Goal: Transaction & Acquisition: Book appointment/travel/reservation

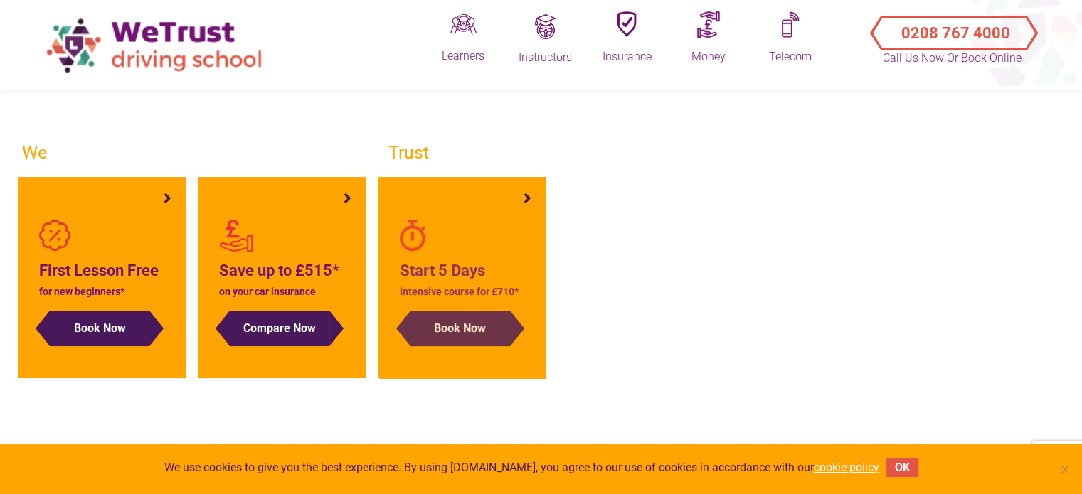
scroll to position [71, 0]
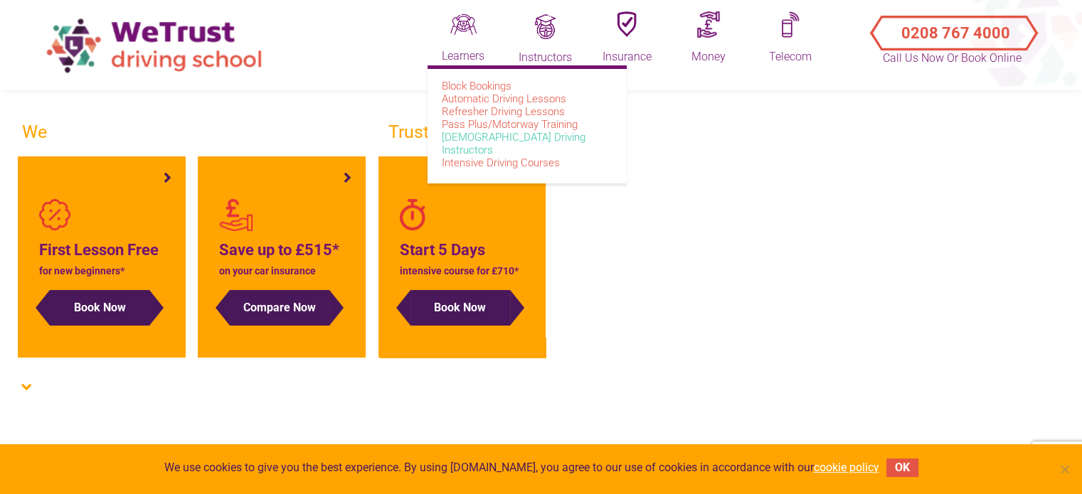
click at [504, 134] on link "[DEMOGRAPHIC_DATA] Driving Instructors" at bounding box center [514, 144] width 144 height 26
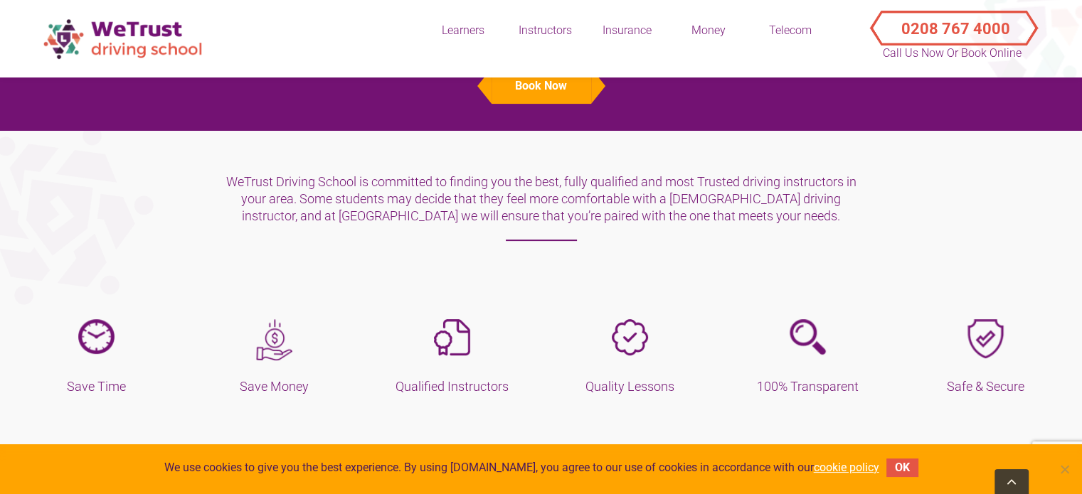
scroll to position [356, 0]
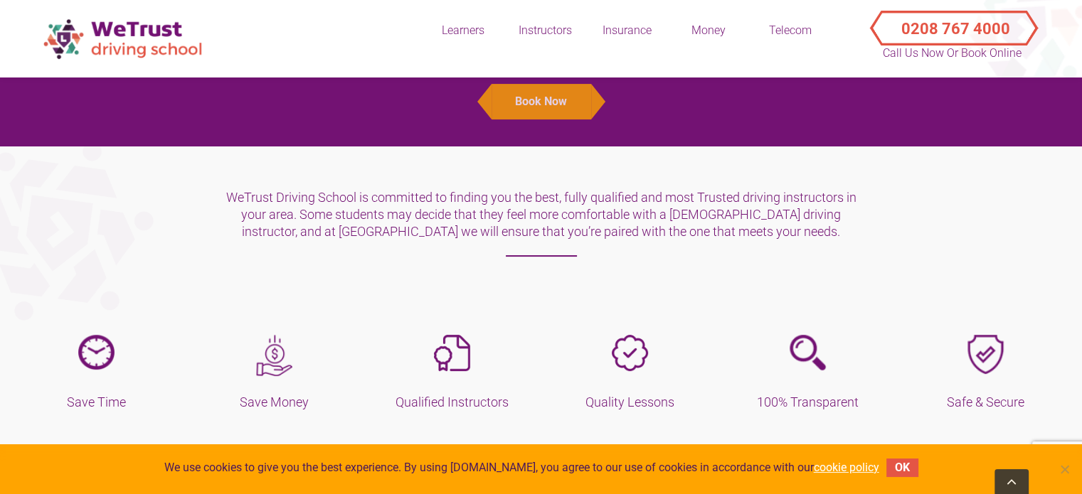
click at [525, 95] on button "Book Now" at bounding box center [541, 102] width 100 height 36
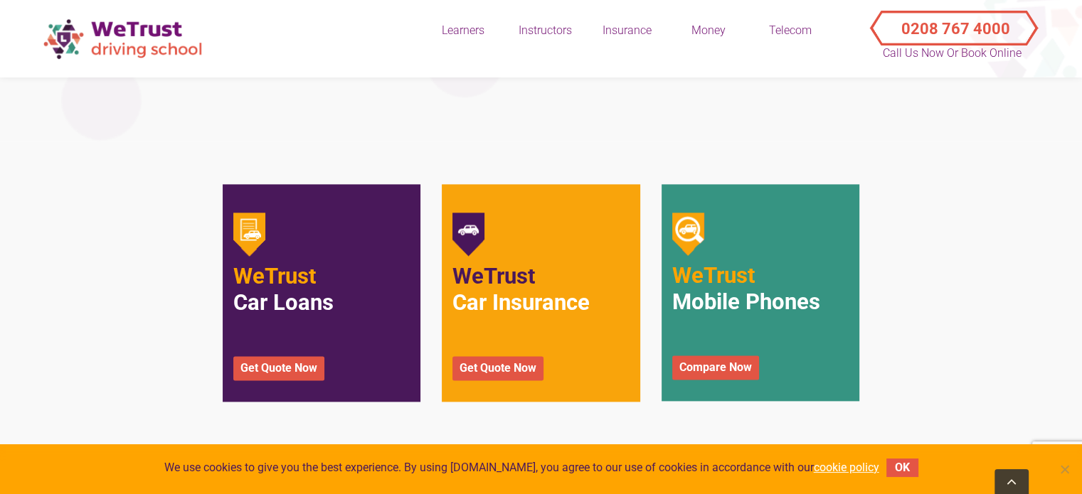
scroll to position [1991, 0]
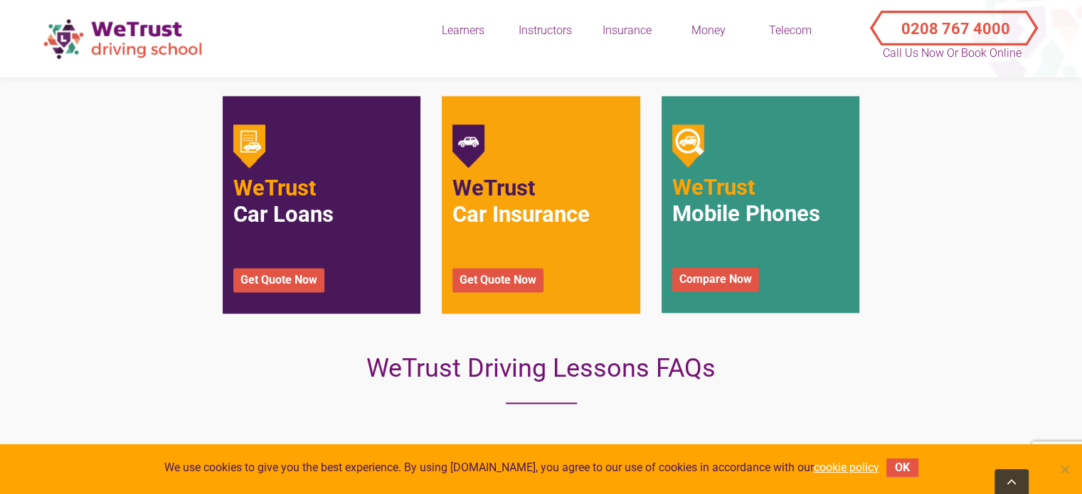
click at [760, 196] on h2 "WeTrust Mobile Phones" at bounding box center [760, 213] width 176 height 79
click at [741, 289] on link "Compare Now" at bounding box center [715, 279] width 87 height 24
click at [512, 289] on link "Get Quote Now" at bounding box center [497, 280] width 91 height 24
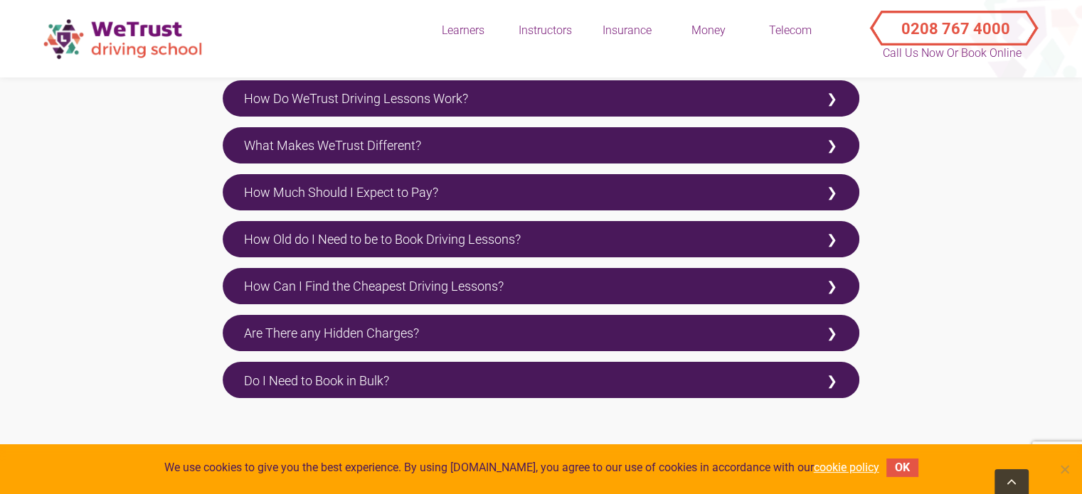
scroll to position [2489, 0]
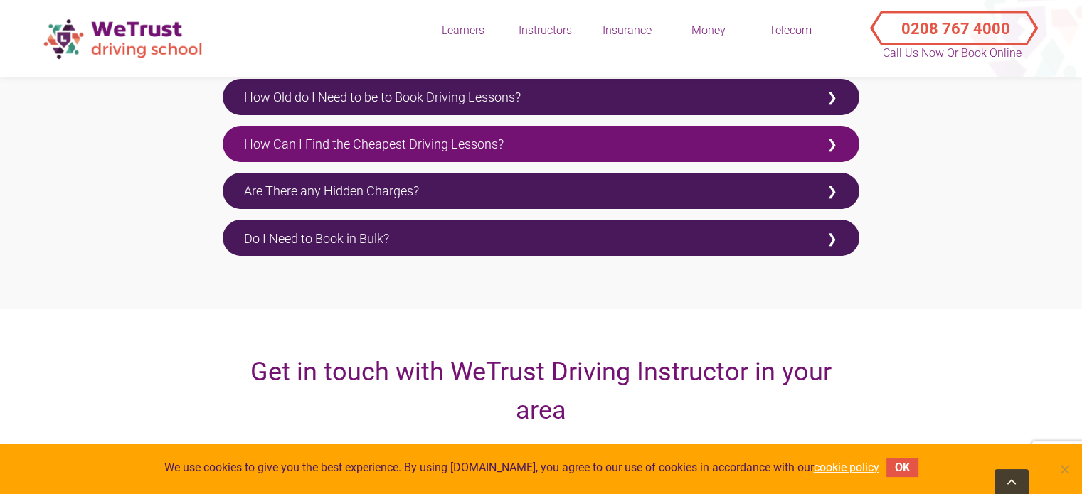
click at [421, 155] on label "How Can I Find the Cheapest Driving Lessons?" at bounding box center [541, 144] width 637 height 36
click at [232, 135] on input "How Can I Find the Cheapest Driving Lessons?" at bounding box center [227, 130] width 9 height 9
checkbox input "true"
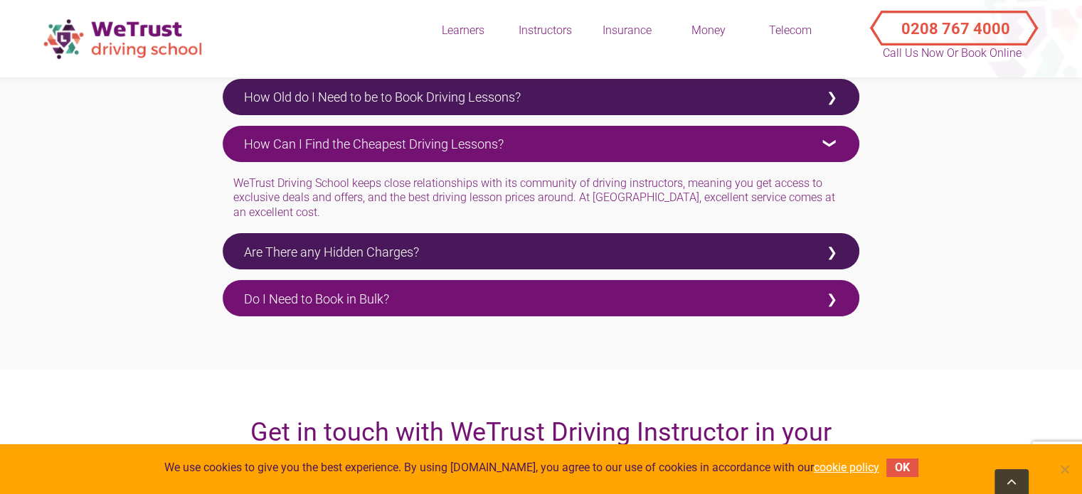
click at [454, 312] on label "Do I Need to Book in Bulk?" at bounding box center [541, 298] width 637 height 36
click at [232, 289] on input "Do I Need to Book in Bulk?" at bounding box center [227, 284] width 9 height 9
checkbox input "true"
